Goal: Navigation & Orientation: Find specific page/section

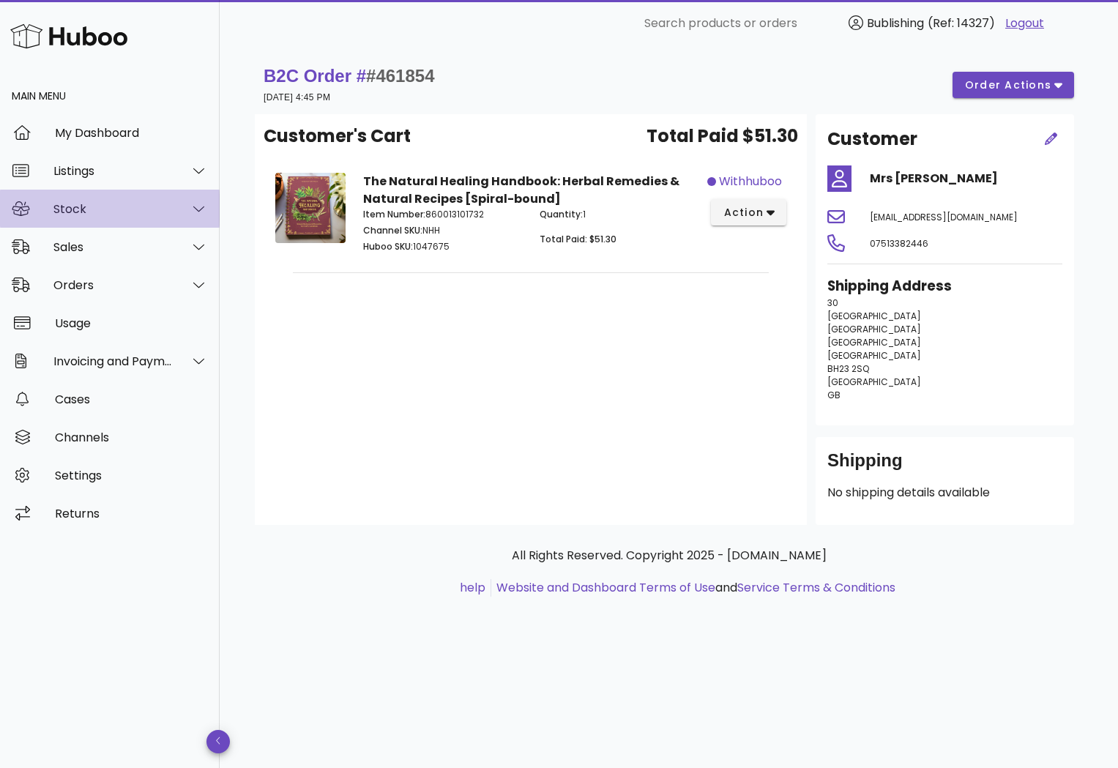
click at [121, 216] on div "Stock" at bounding box center [110, 209] width 220 height 38
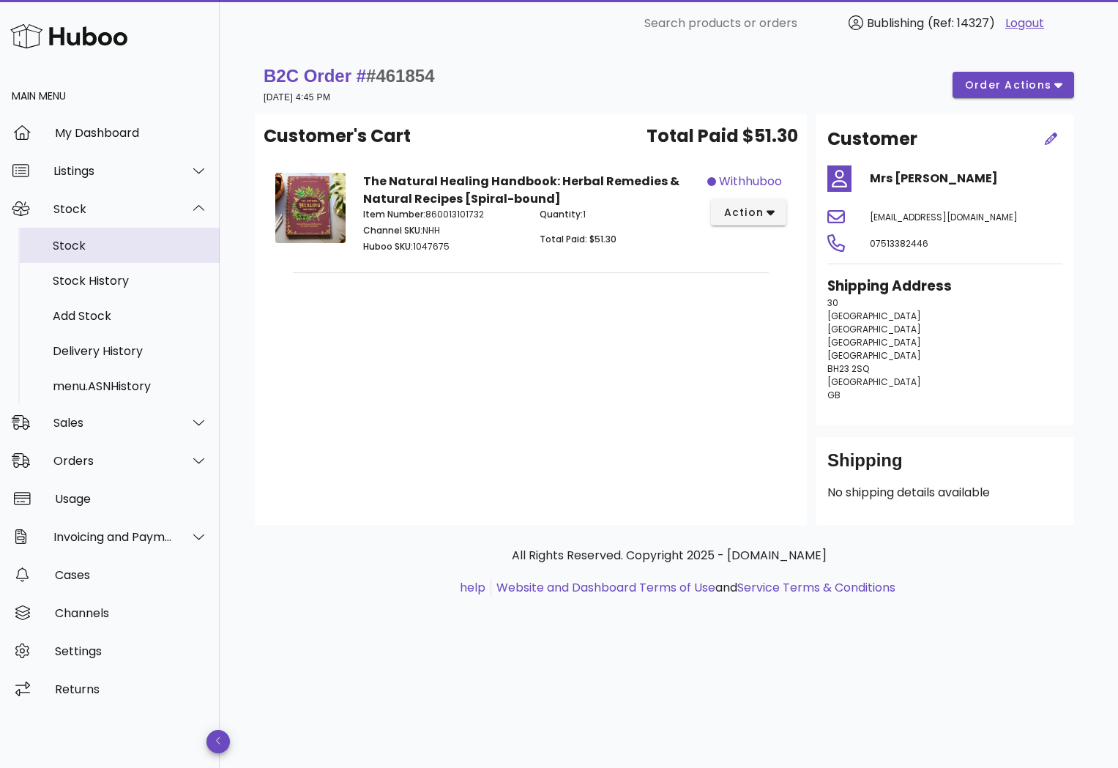
click at [70, 240] on div "Stock" at bounding box center [130, 246] width 155 height 14
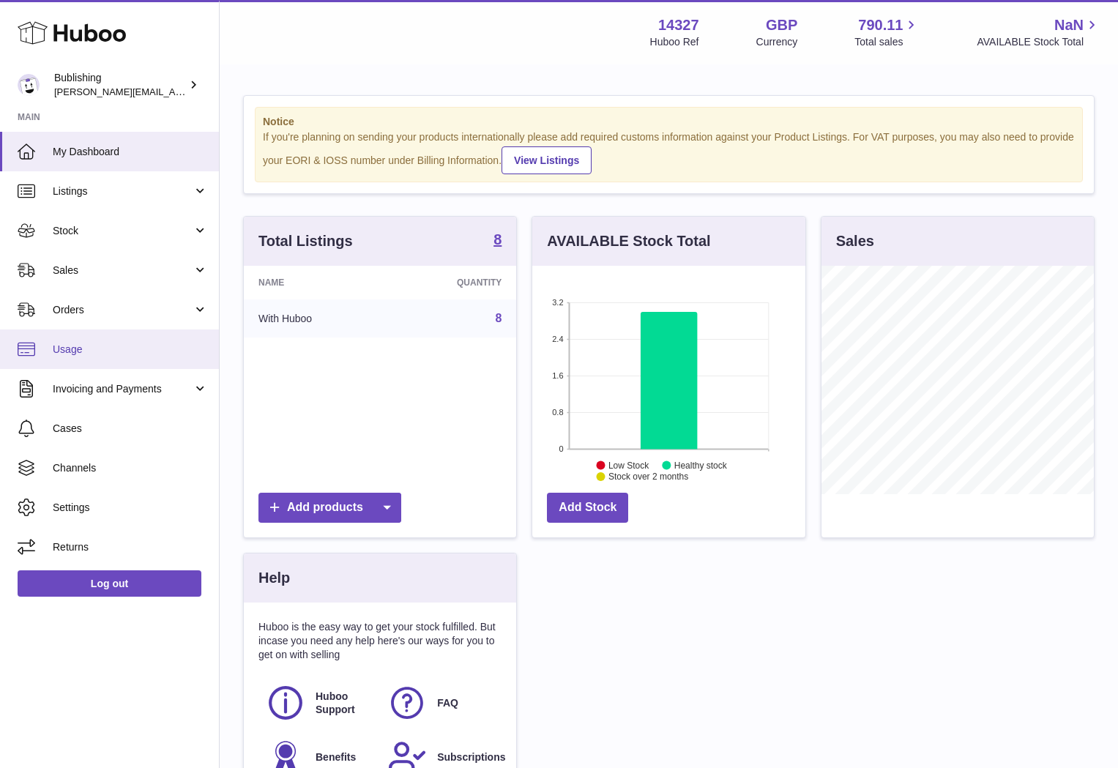
scroll to position [228, 272]
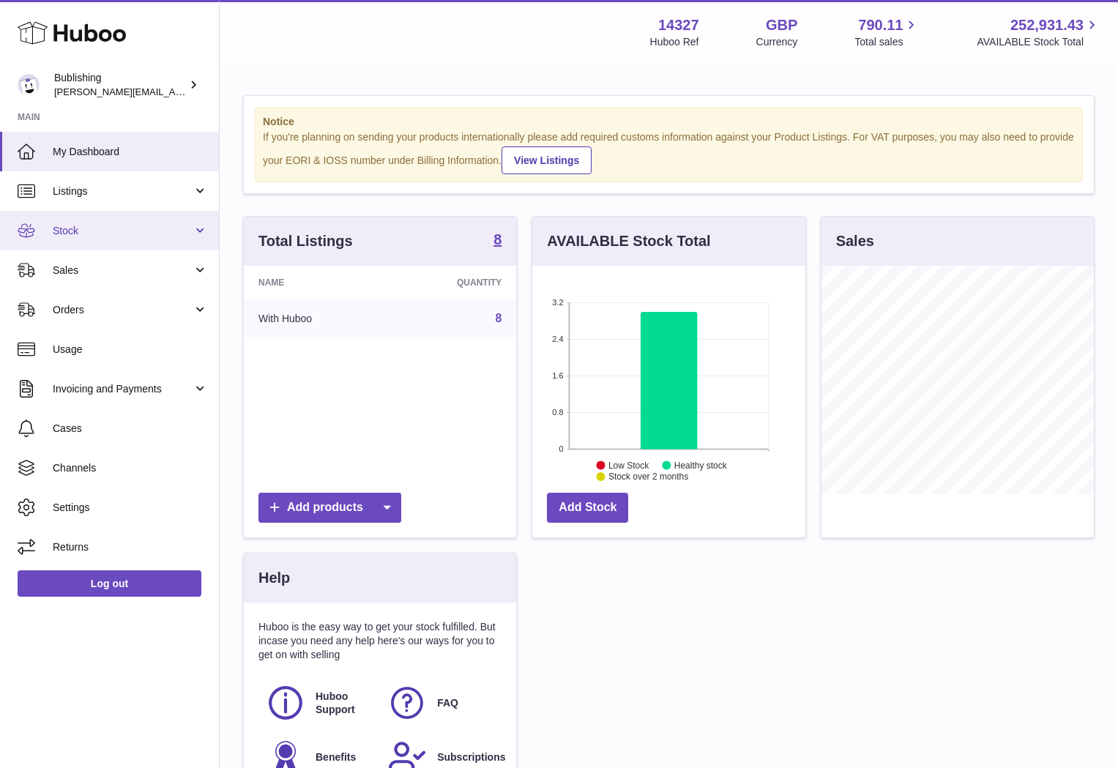
click at [99, 226] on span "Stock" at bounding box center [123, 231] width 140 height 14
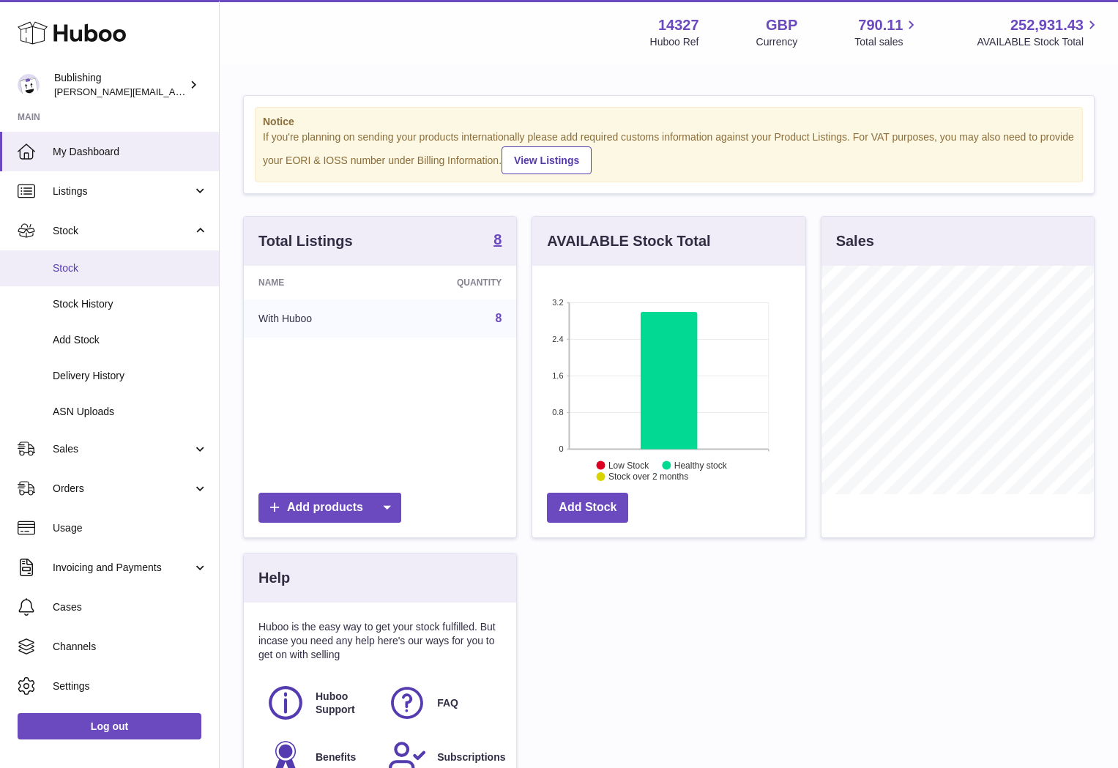
click at [56, 261] on link "Stock" at bounding box center [109, 268] width 219 height 36
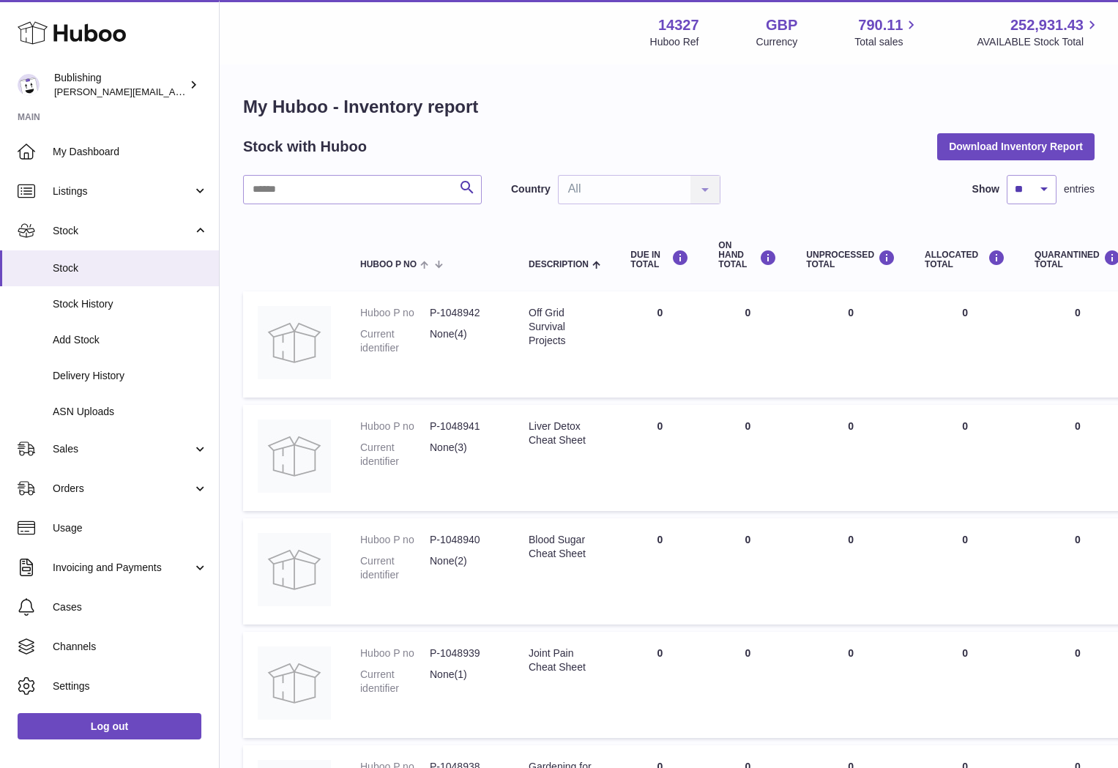
scroll to position [526, 0]
